Goal: Transaction & Acquisition: Purchase product/service

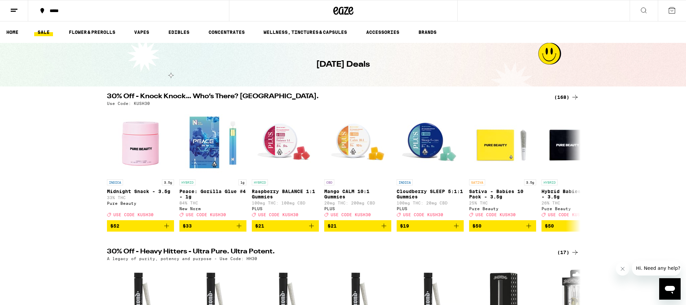
click at [507, 12] on div "*****" at bounding box center [343, 10] width 686 height 21
click at [647, 9] on icon at bounding box center [644, 10] width 8 height 8
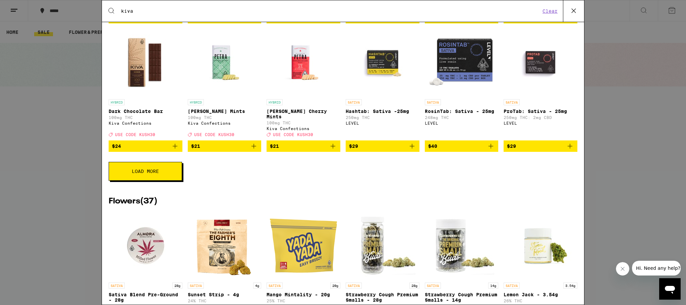
scroll to position [244, 0]
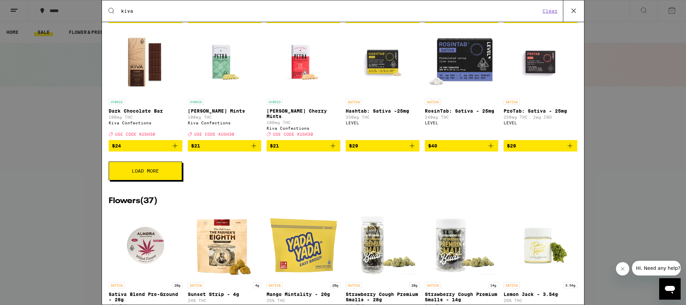
type input "kiva"
click at [210, 150] on span "$21" at bounding box center [224, 146] width 67 height 8
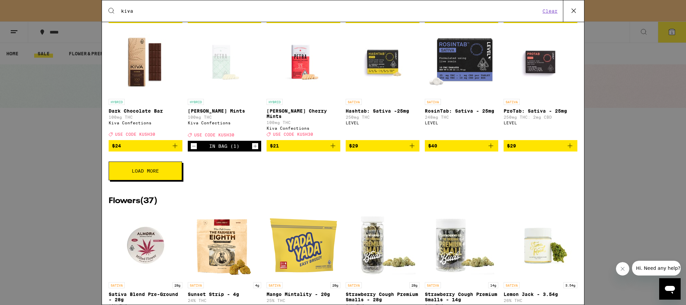
click at [255, 148] on icon "Increment" at bounding box center [256, 146] width 4 height 4
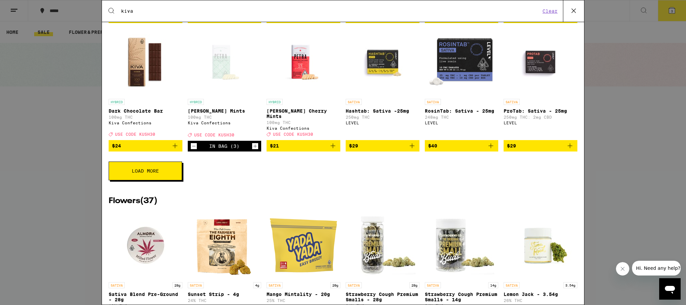
click at [255, 148] on icon "Increment" at bounding box center [256, 146] width 4 height 4
click at [256, 148] on icon "Increment" at bounding box center [256, 146] width 4 height 4
click at [255, 148] on icon "Increment" at bounding box center [256, 146] width 4 height 4
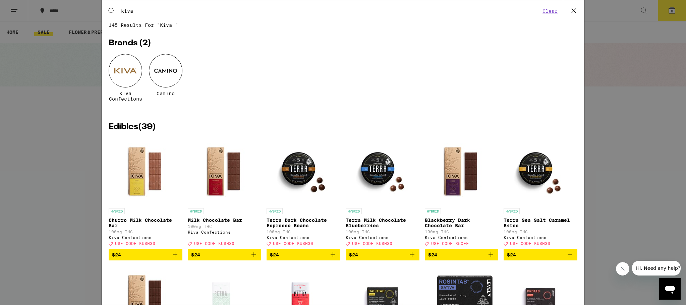
scroll to position [0, 0]
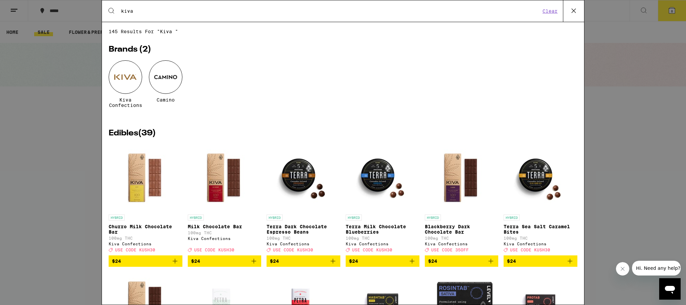
click at [668, 13] on div "Search for Products kiva Clear 145 results for "kiva " Brands ( 2 ) Kiva Confec…" at bounding box center [343, 152] width 686 height 305
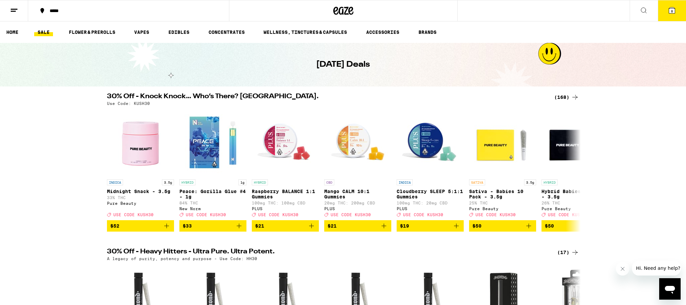
click at [678, 10] on button "8" at bounding box center [672, 10] width 28 height 21
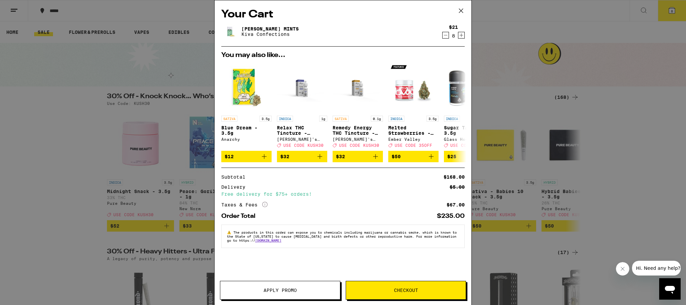
click at [678, 8] on div "Your Cart [PERSON_NAME] Mints Kiva Confections $21 8 You may also like... SATIV…" at bounding box center [343, 152] width 686 height 305
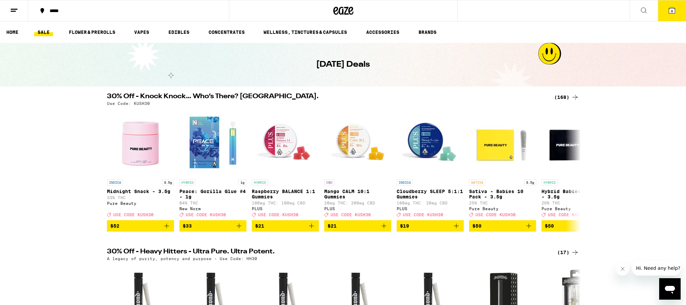
click at [677, 8] on button "8" at bounding box center [672, 10] width 28 height 21
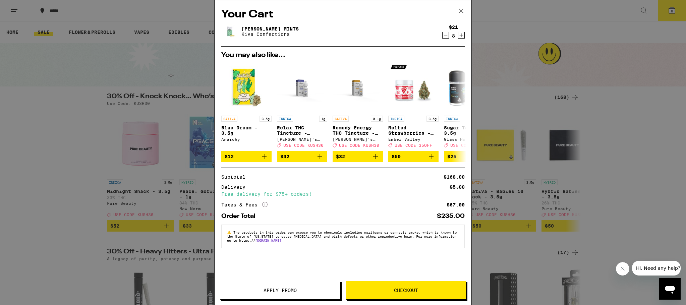
click at [462, 8] on icon at bounding box center [461, 11] width 10 height 10
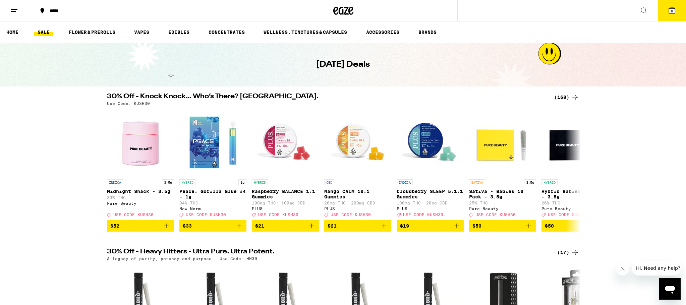
click at [672, 12] on span "8" at bounding box center [672, 11] width 2 height 4
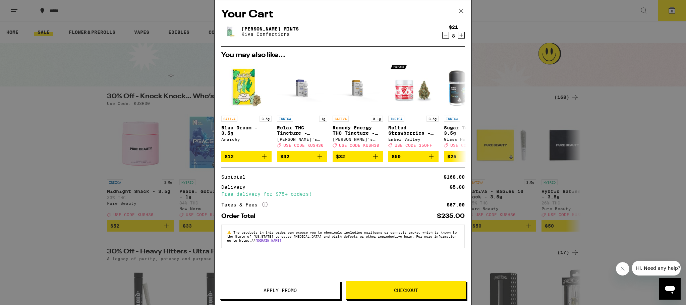
click at [446, 34] on icon "Decrement" at bounding box center [446, 35] width 6 height 8
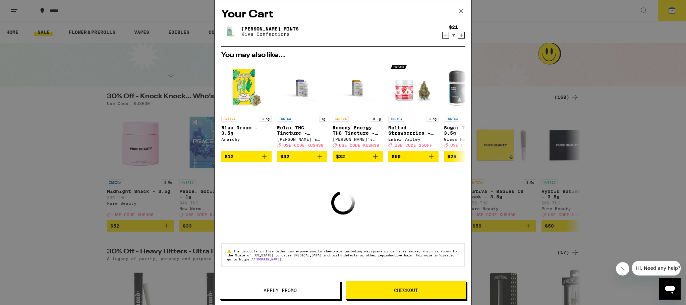
click at [446, 34] on icon "Decrement" at bounding box center [446, 35] width 6 height 8
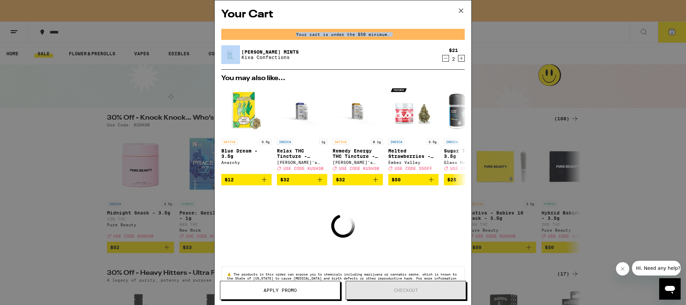
click at [446, 34] on div "Your cart is under the $50 minimum." at bounding box center [343, 34] width 244 height 11
click at [445, 56] on icon "Decrement" at bounding box center [446, 58] width 6 height 8
click at [445, 58] on icon "Decrement" at bounding box center [446, 58] width 6 height 8
